Goal: Information Seeking & Learning: Learn about a topic

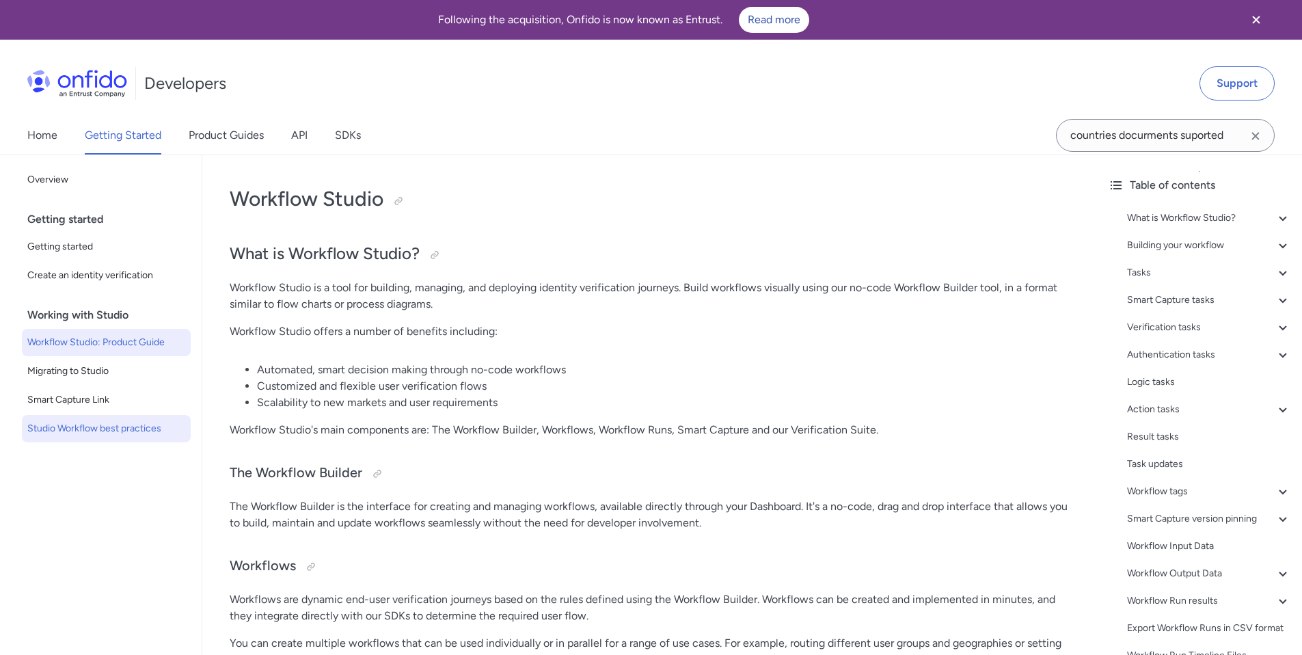
click at [133, 424] on span "Studio Workflow best practices" at bounding box center [106, 428] width 158 height 16
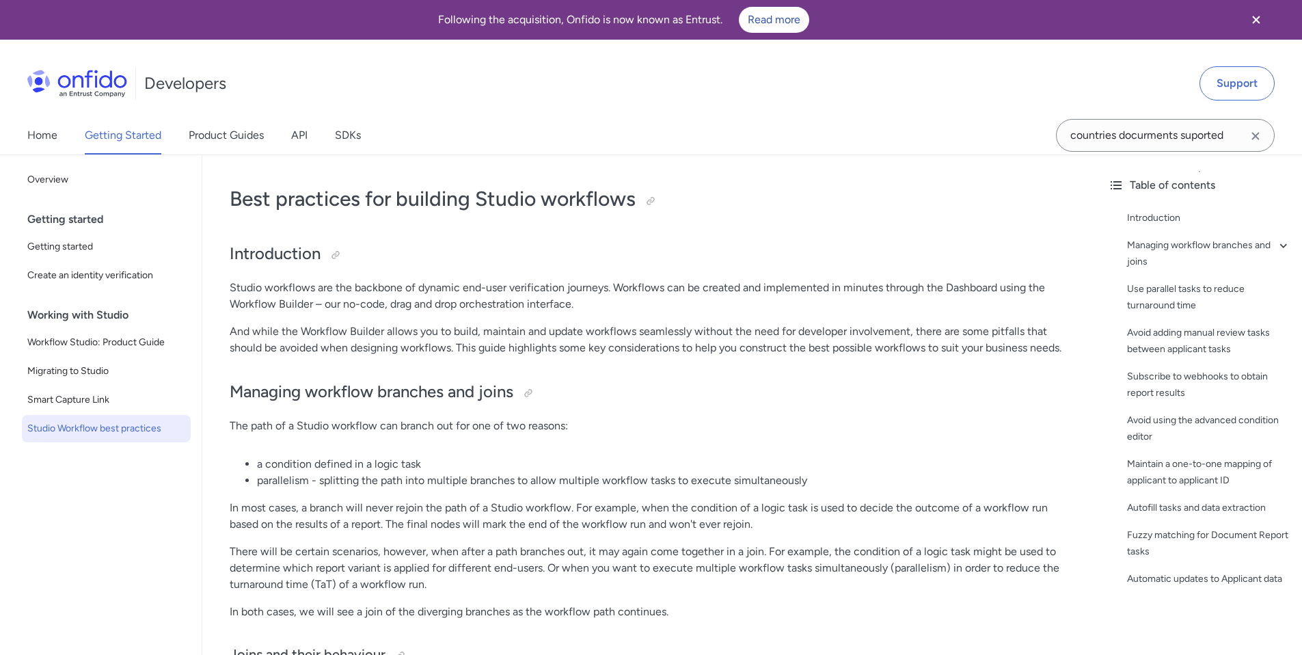
click at [94, 224] on div "Getting started" at bounding box center [111, 219] width 169 height 27
click at [94, 339] on span "Workflow Studio: Product Guide" at bounding box center [106, 342] width 158 height 16
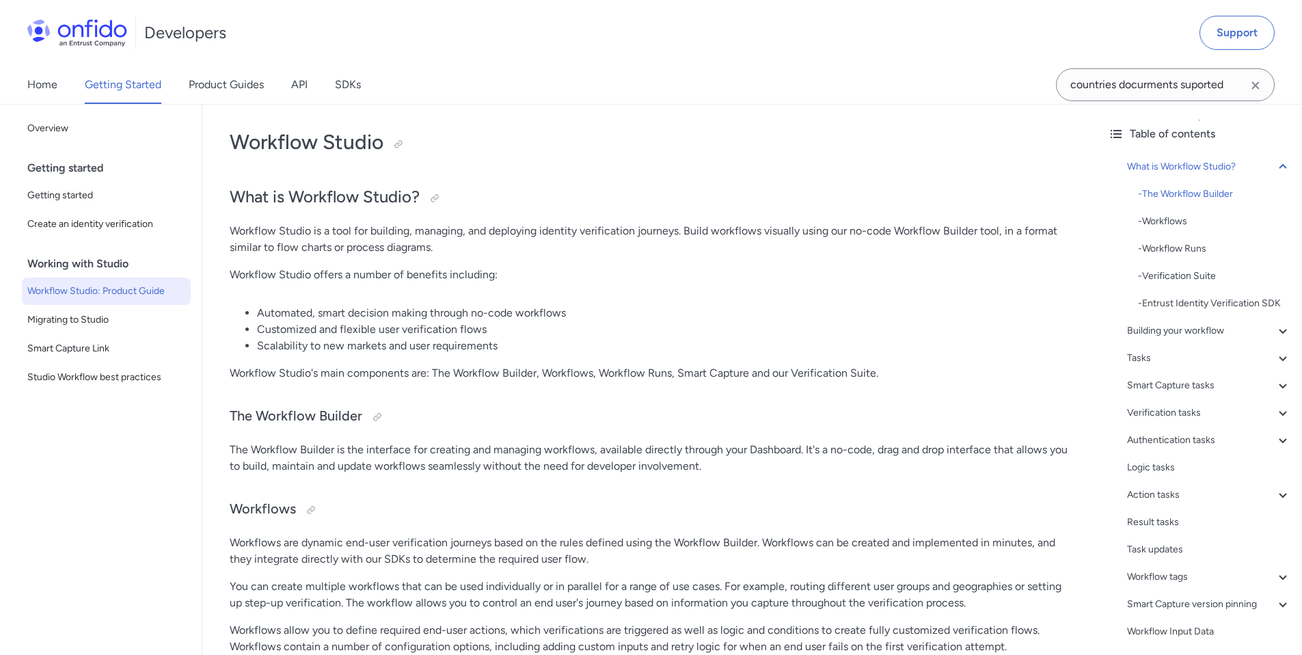
scroll to position [24, 0]
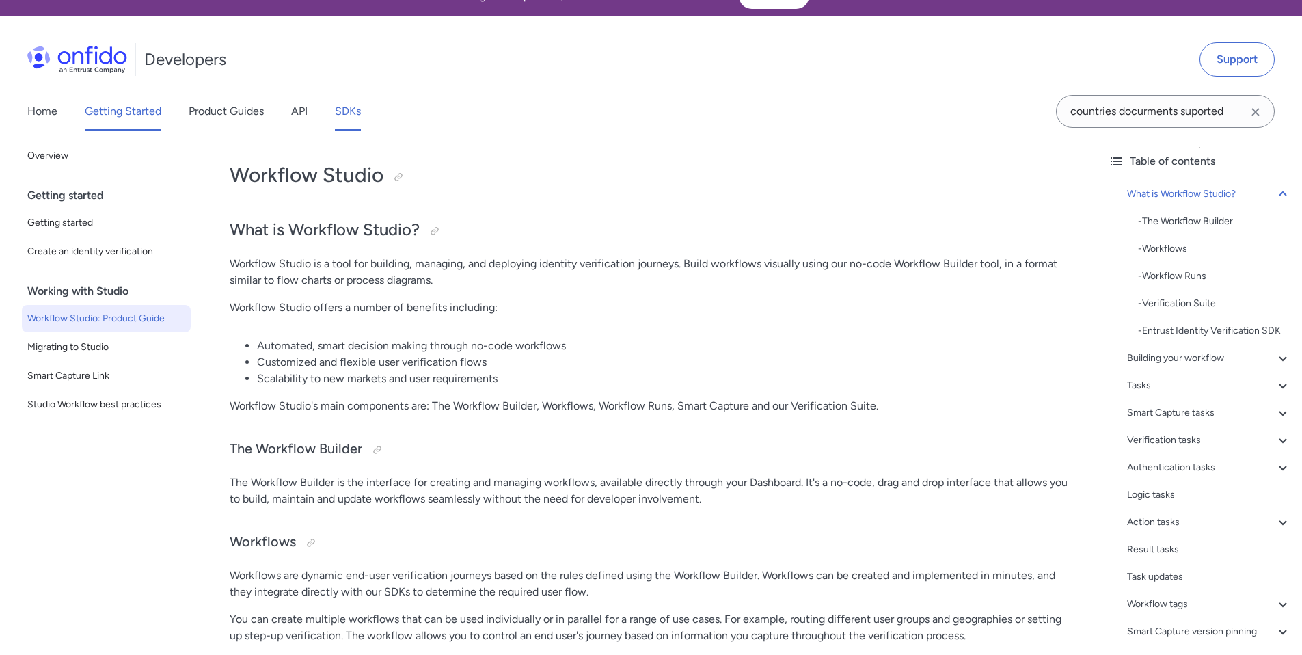
click at [346, 109] on link "SDKs" at bounding box center [348, 111] width 26 height 38
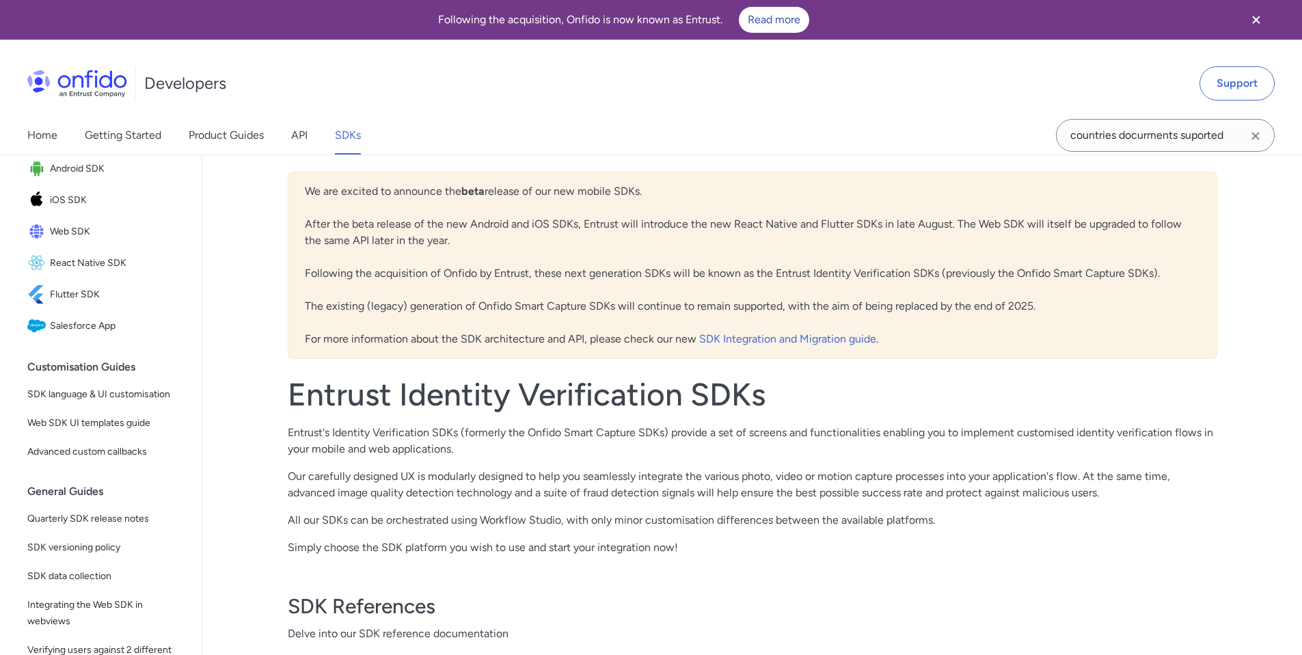
scroll to position [148, 0]
click at [68, 401] on span "SDK language & UI customisation" at bounding box center [106, 393] width 158 height 16
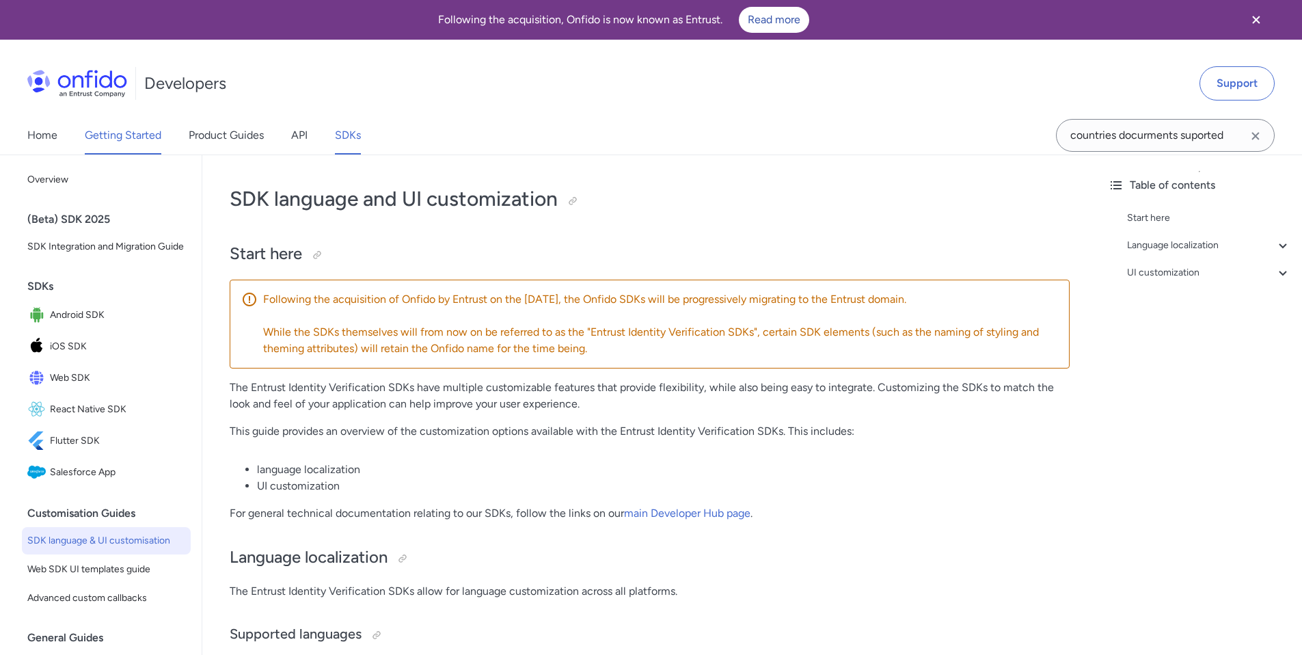
click at [113, 135] on link "Getting Started" at bounding box center [123, 135] width 77 height 38
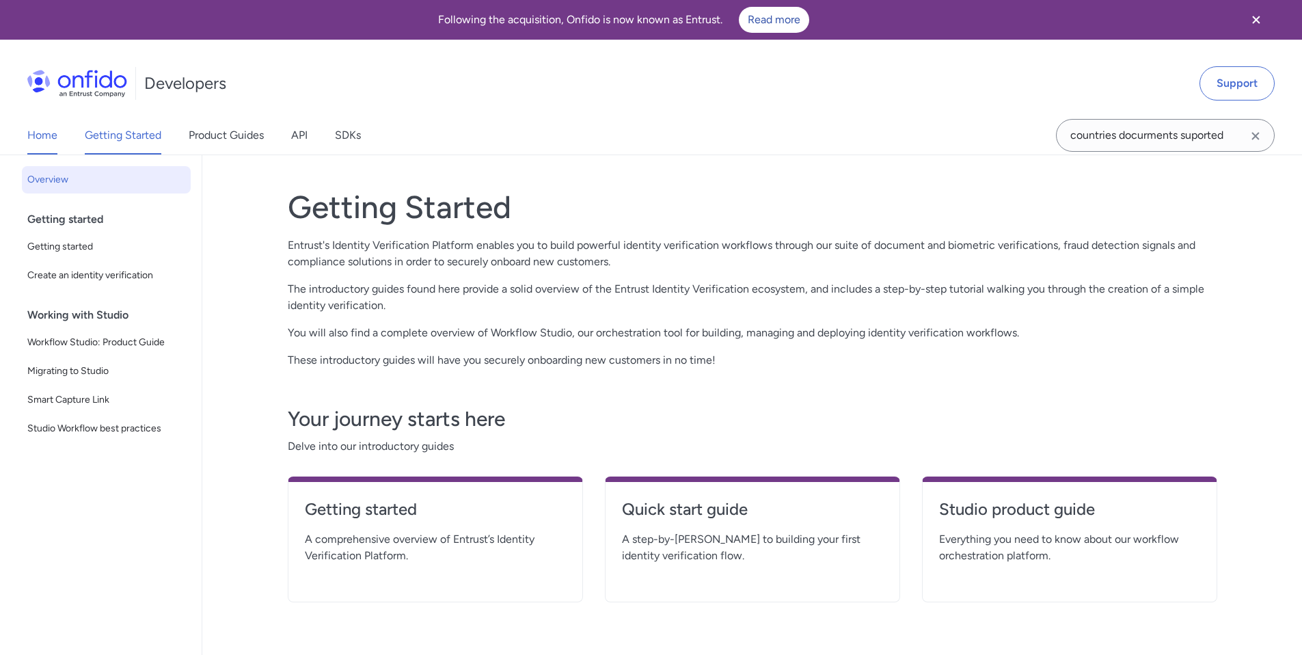
click at [46, 139] on link "Home" at bounding box center [42, 135] width 30 height 38
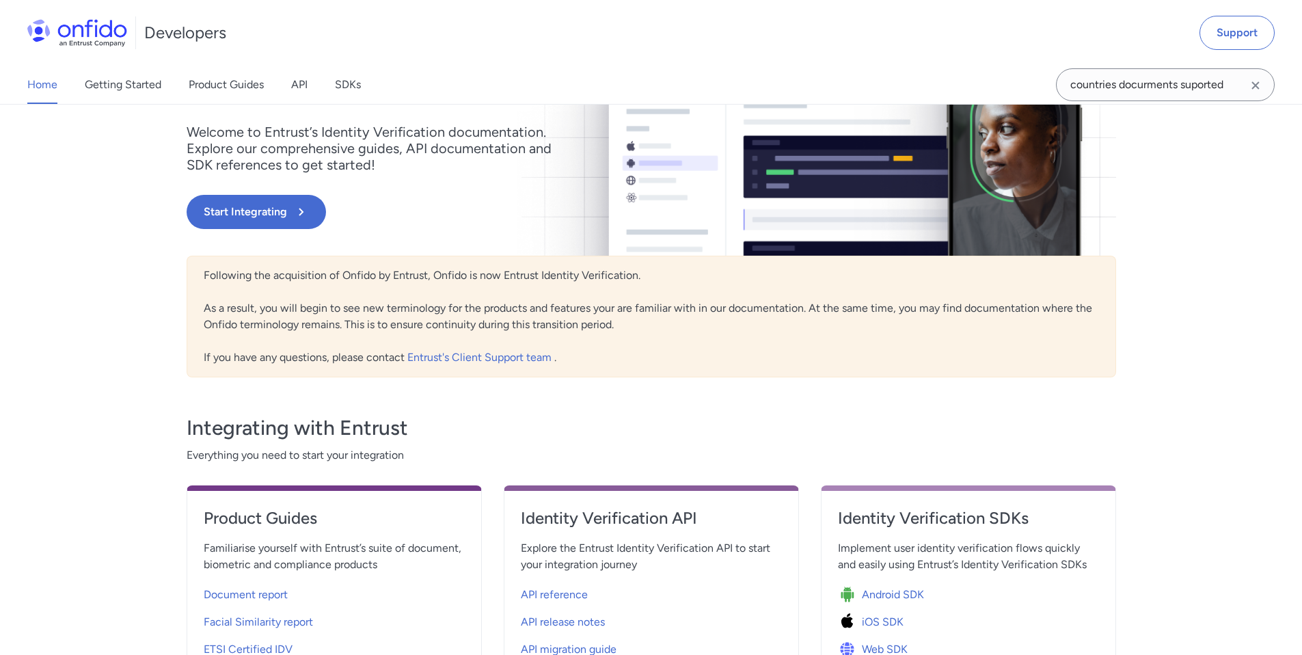
scroll to position [157, 0]
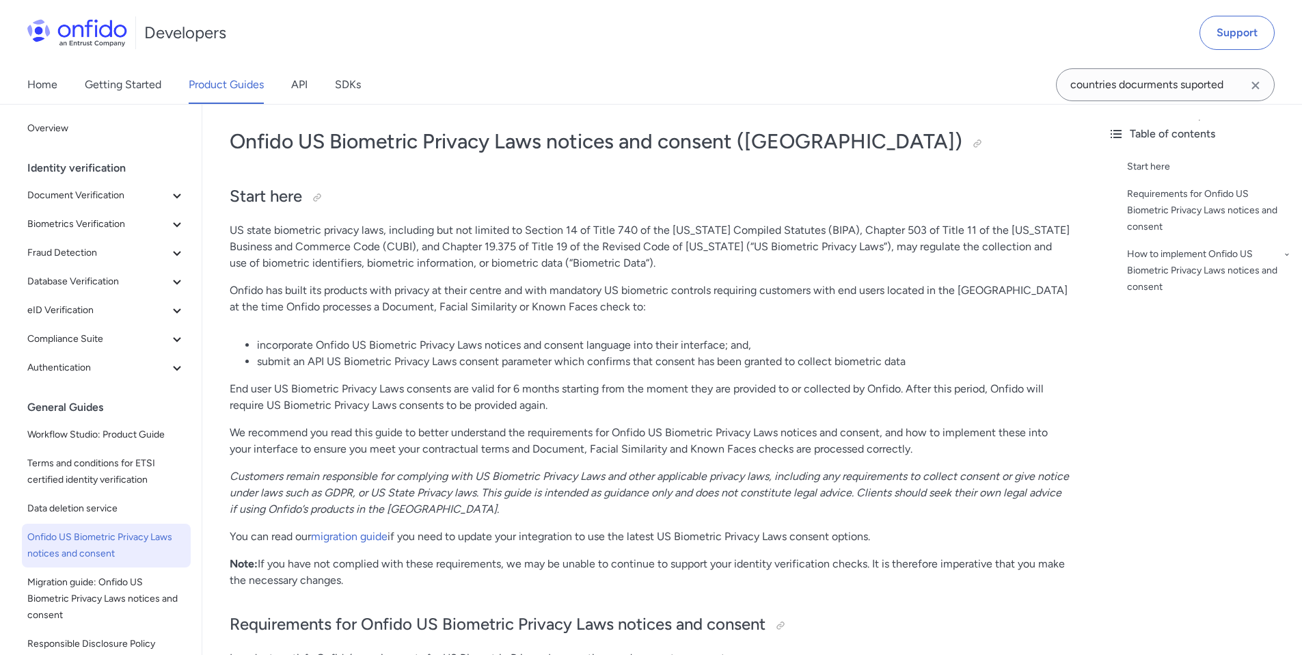
scroll to position [92, 0]
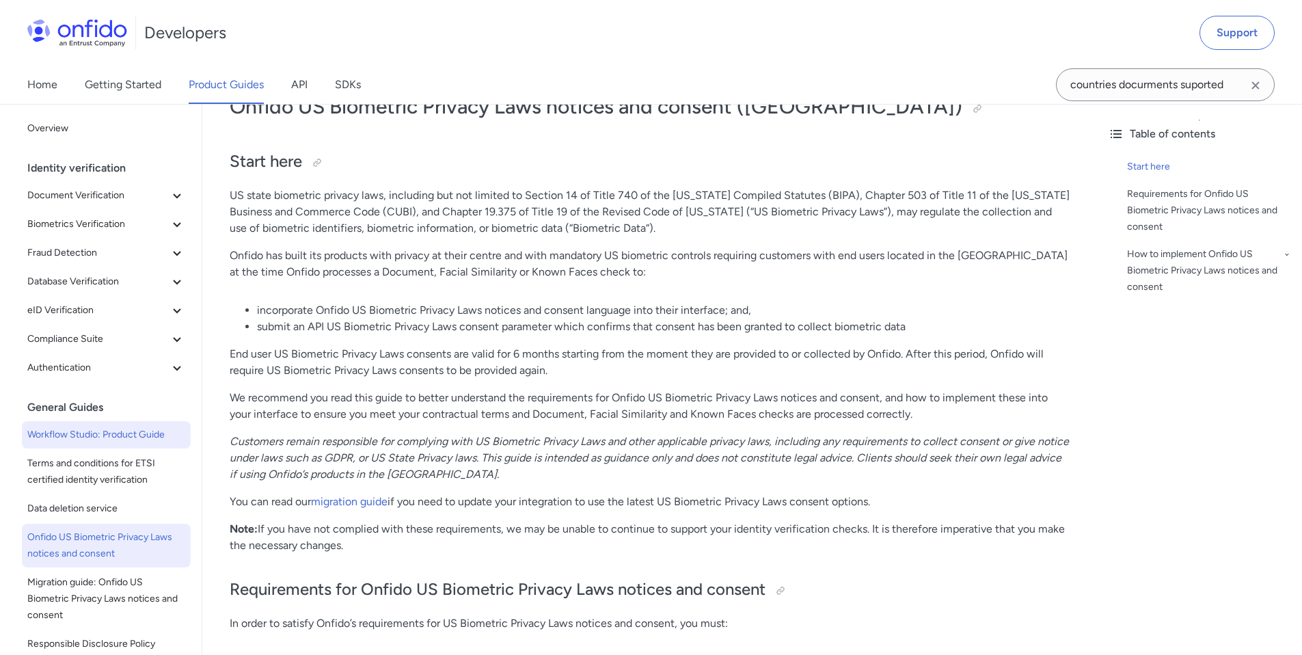
click at [94, 438] on span "Workflow Studio: Product Guide" at bounding box center [106, 434] width 158 height 16
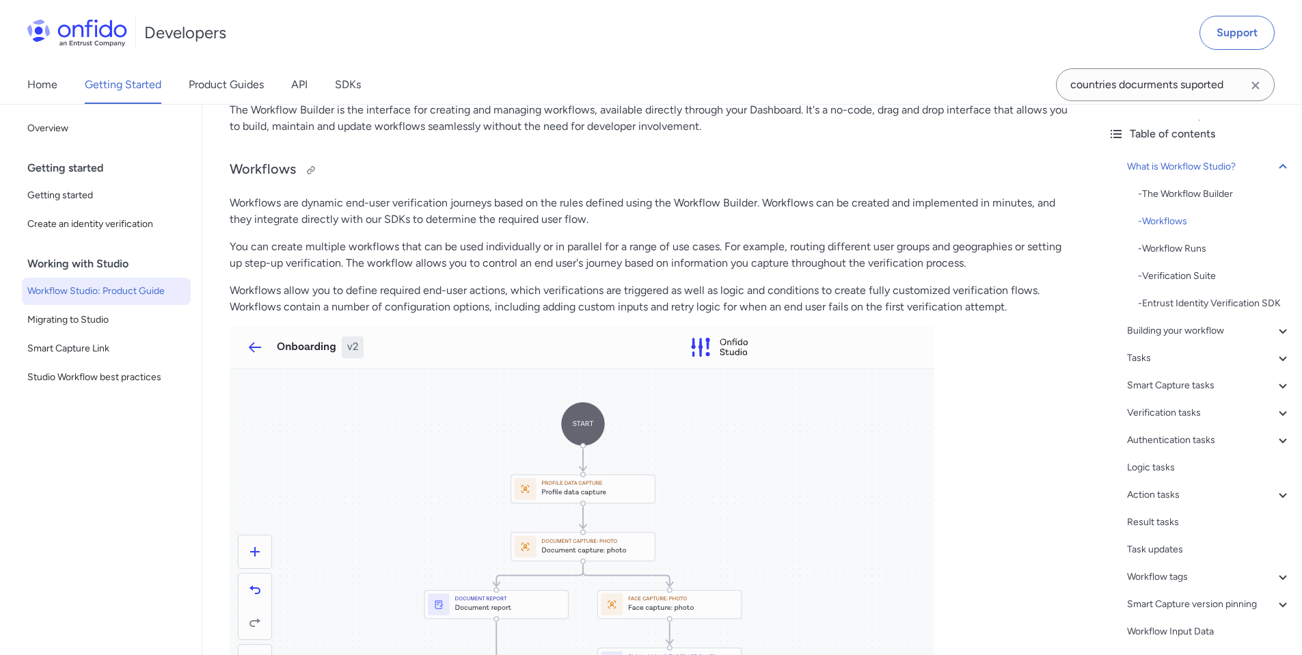
scroll to position [420, 0]
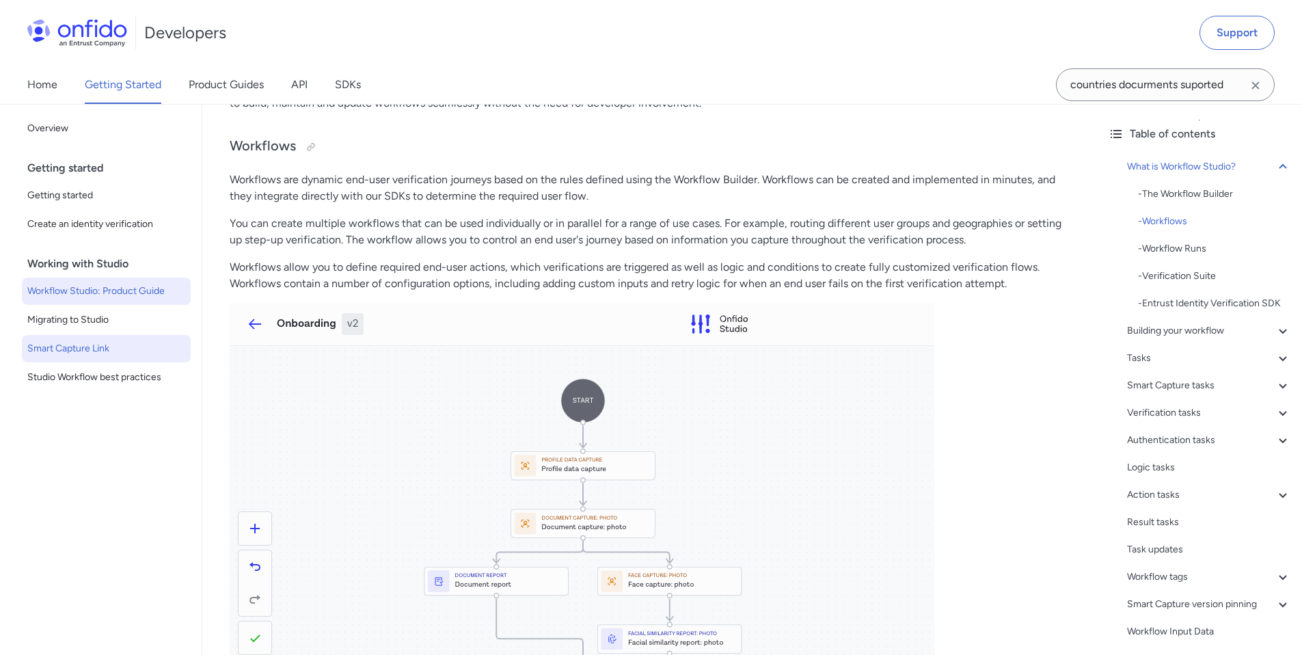
click at [102, 350] on span "Smart Capture Link" at bounding box center [106, 348] width 158 height 16
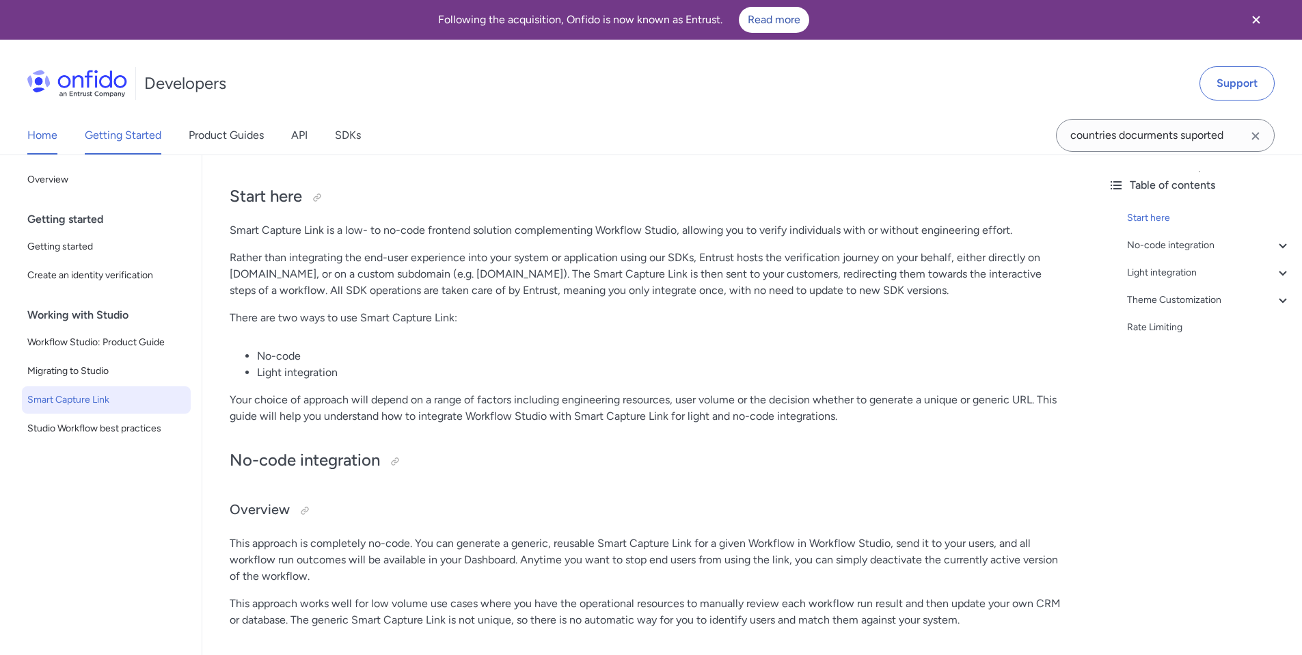
click at [55, 137] on link "Home" at bounding box center [42, 135] width 30 height 38
